Goal: Task Accomplishment & Management: Complete application form

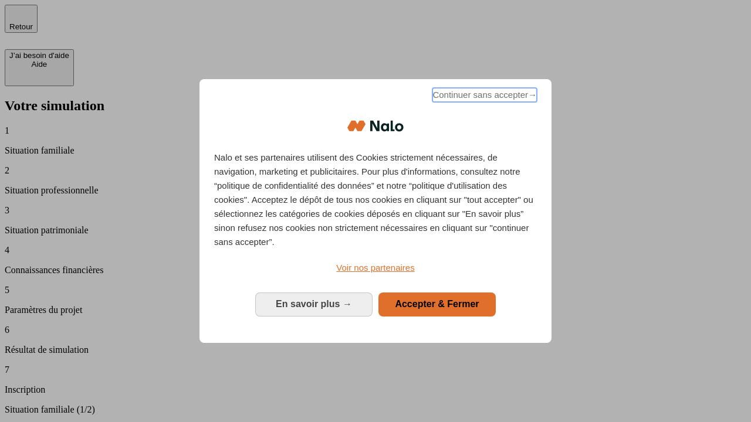
click at [483, 97] on span "Continuer sans accepter →" at bounding box center [484, 95] width 104 height 14
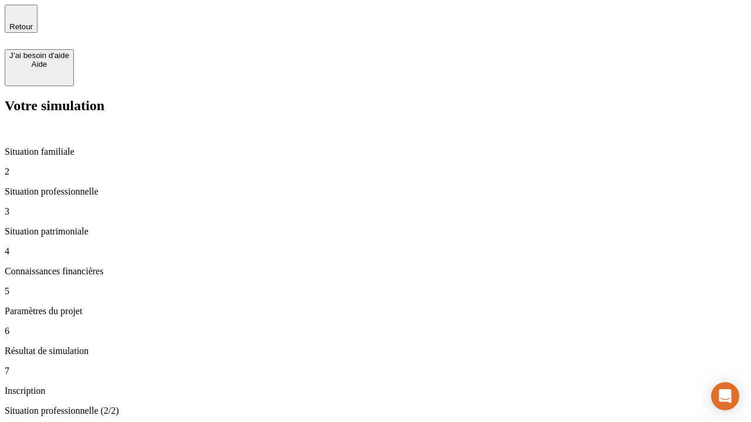
type input "30 000"
